Goal: Complete application form

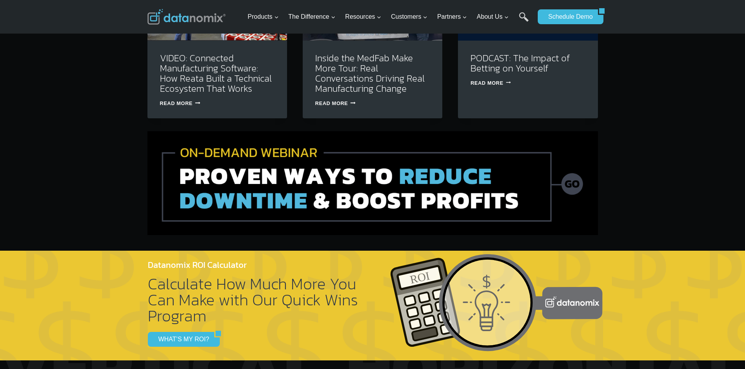
scroll to position [2580, 0]
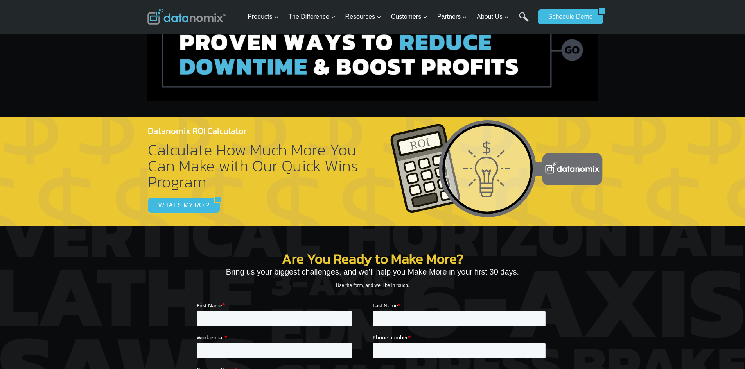
click at [119, 154] on div at bounding box center [372, 172] width 745 height 110
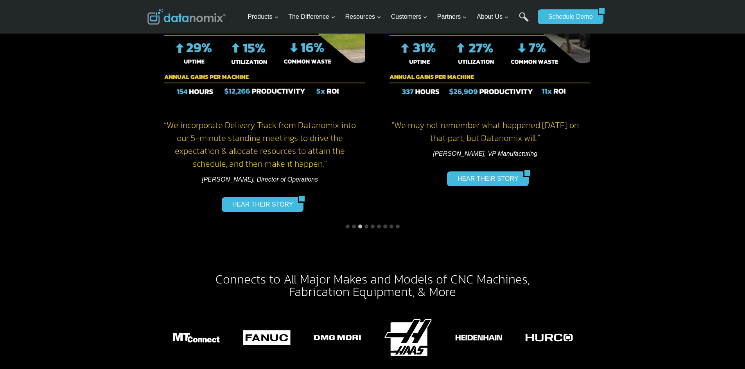
scroll to position [1094, 0]
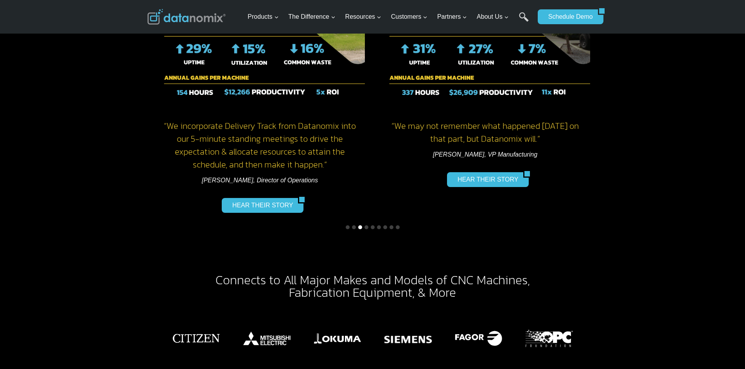
click at [358, 226] on button "Go to slide 3" at bounding box center [360, 228] width 4 height 4
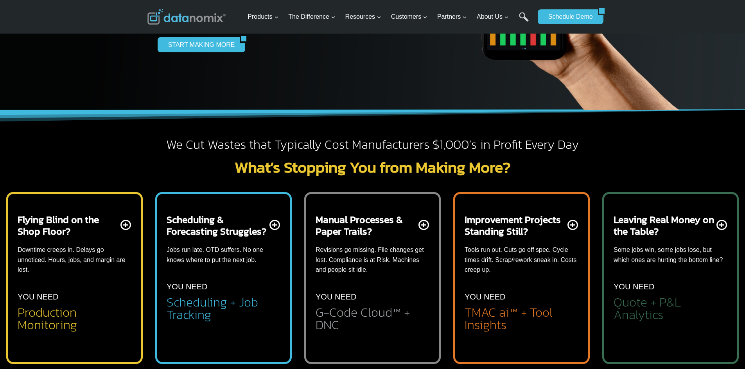
scroll to position [156, 0]
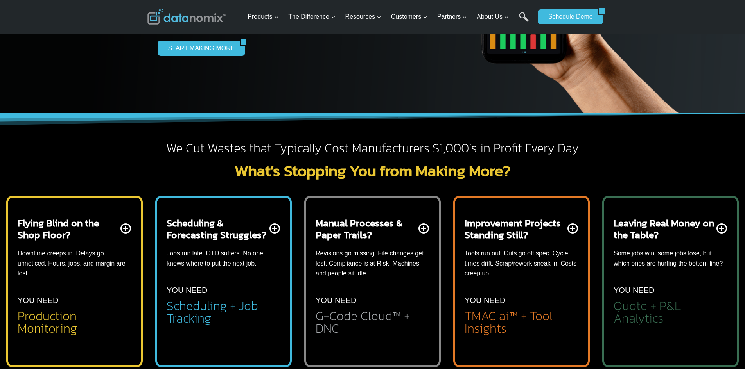
click at [543, 274] on p "Tools run out. Cuts go off spec. Cycle times drift. Scrap/rework sneak in. Cost…" at bounding box center [521, 264] width 114 height 30
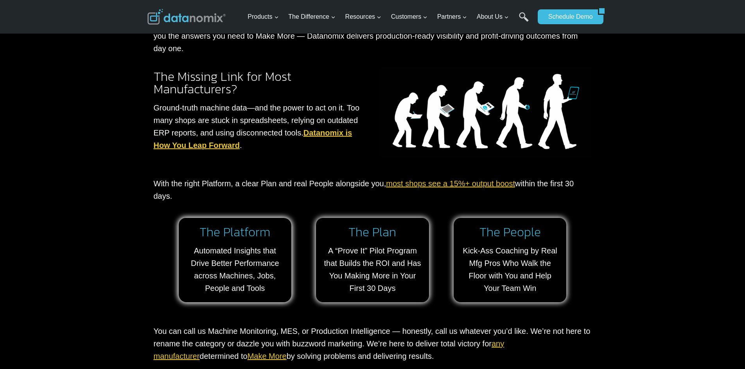
scroll to position [704, 0]
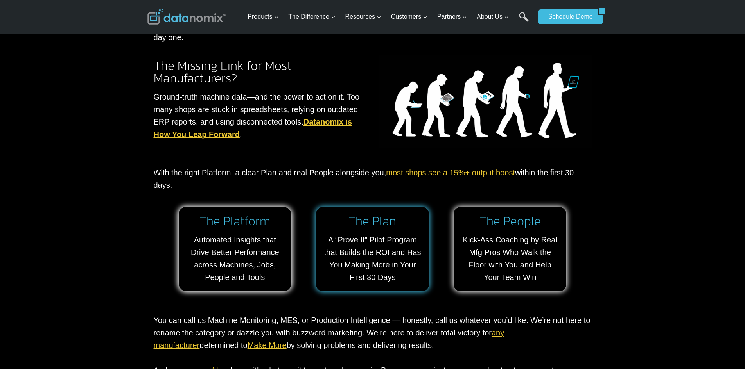
click at [403, 231] on link at bounding box center [372, 249] width 113 height 84
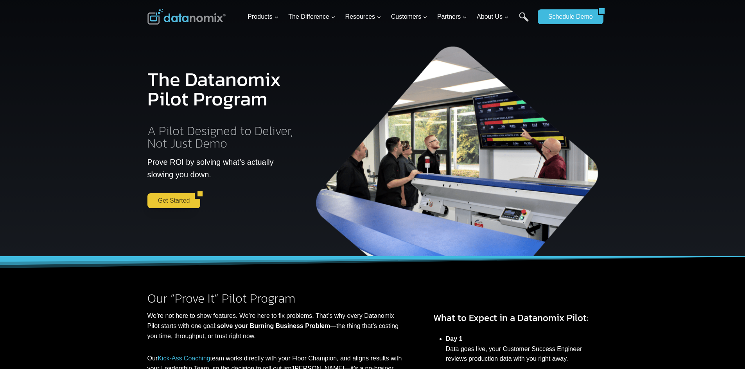
click at [174, 198] on link "Get Started" at bounding box center [171, 200] width 48 height 15
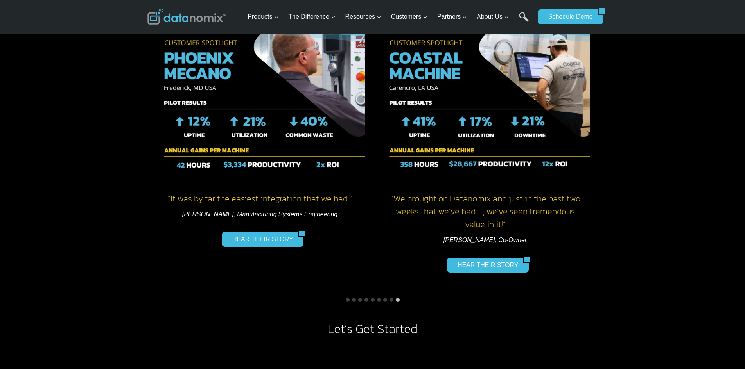
scroll to position [625, 0]
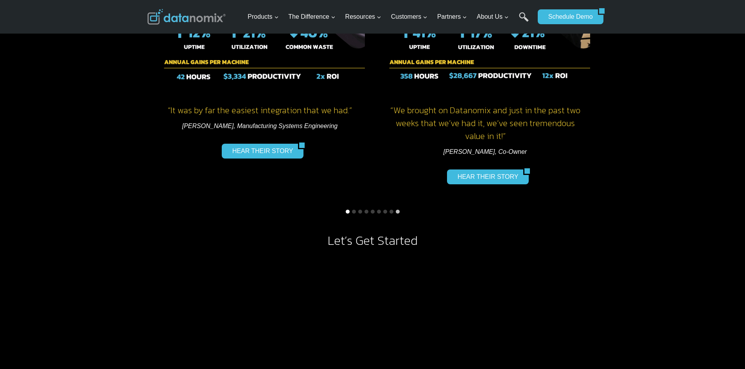
click at [348, 212] on button "Go to slide 1" at bounding box center [348, 212] width 4 height 4
